Goal: Answer question/provide support: Share knowledge or assist other users

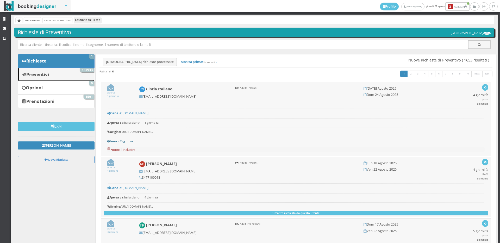
click at [61, 72] on link "Preventivi 137933" at bounding box center [56, 74] width 77 height 14
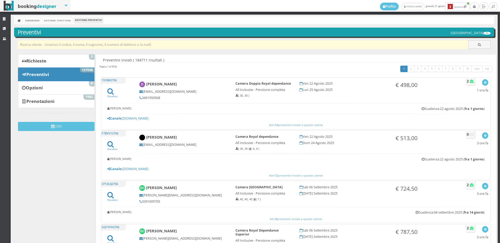
drag, startPoint x: 0, startPoint y: 0, endPoint x: 35, endPoint y: 43, distance: 55.7
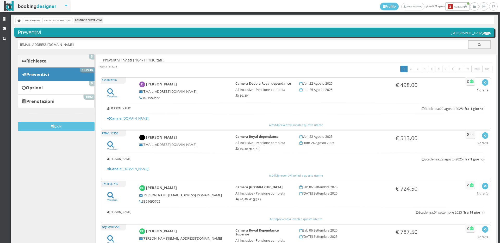
type input "[EMAIL_ADDRESS][DOMAIN_NAME]"
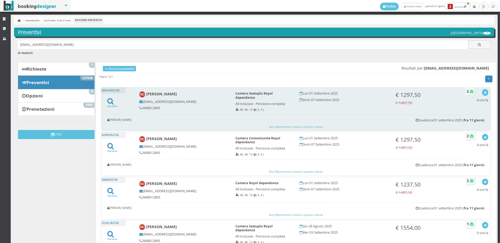
drag, startPoint x: 161, startPoint y: 107, endPoint x: 141, endPoint y: 108, distance: 20.3
click at [141, 108] on h5 "3468012865" at bounding box center [183, 108] width 89 height 4
copy h5 "3468012865"
click at [483, 92] on icon "button" at bounding box center [484, 92] width 3 height 3
click at [457, 118] on link "Visualizza sul sito" at bounding box center [467, 117] width 41 height 6
